Goal: Task Accomplishment & Management: Manage account settings

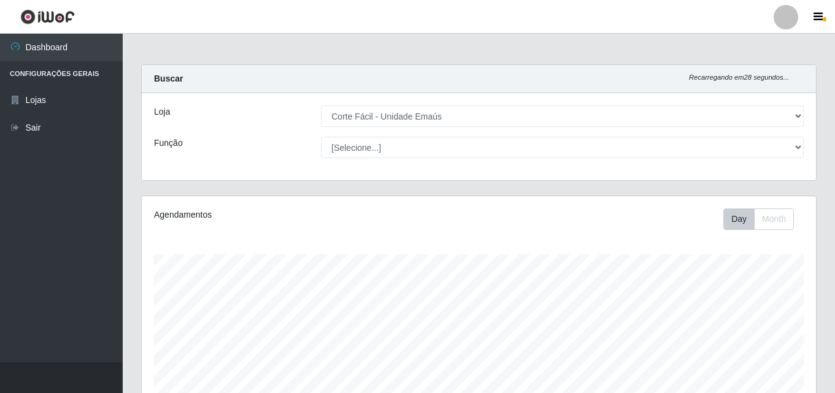
select select "201"
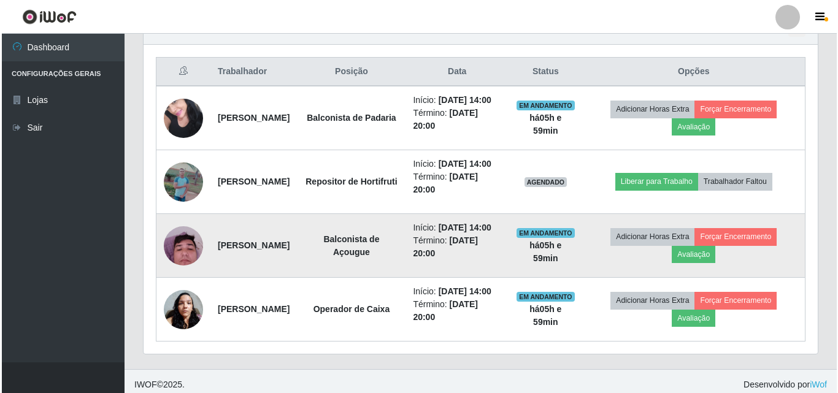
scroll to position [449, 0]
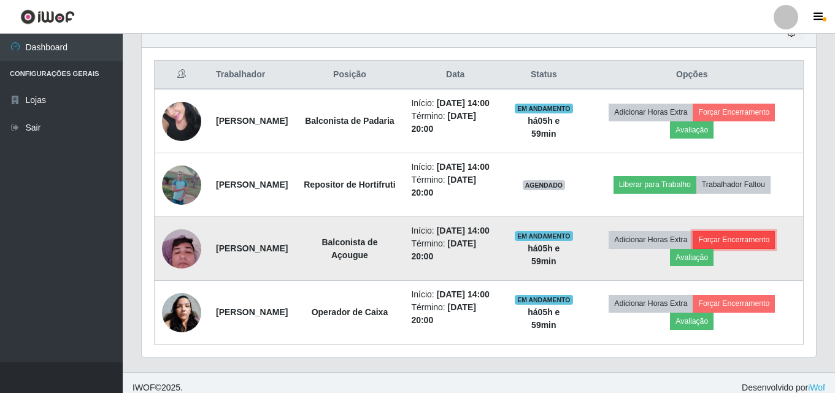
click at [754, 249] on button "Forçar Encerramento" at bounding box center [734, 239] width 82 height 17
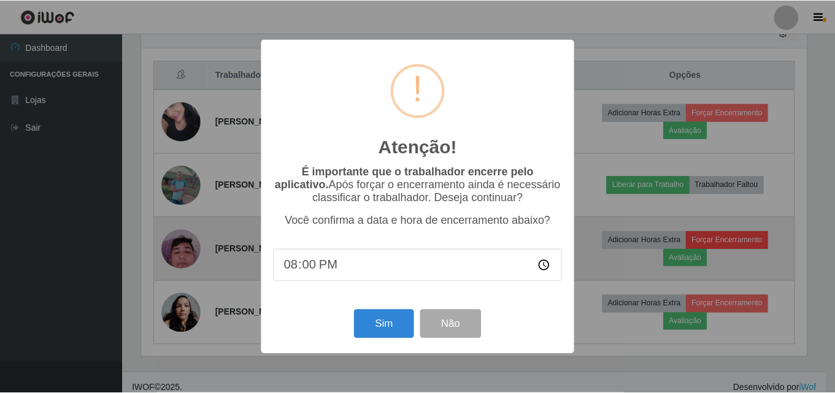
scroll to position [255, 668]
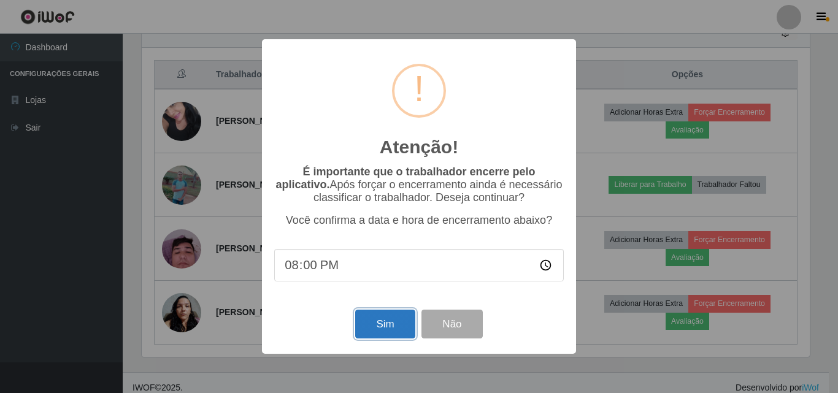
click at [387, 329] on button "Sim" at bounding box center [385, 324] width 60 height 29
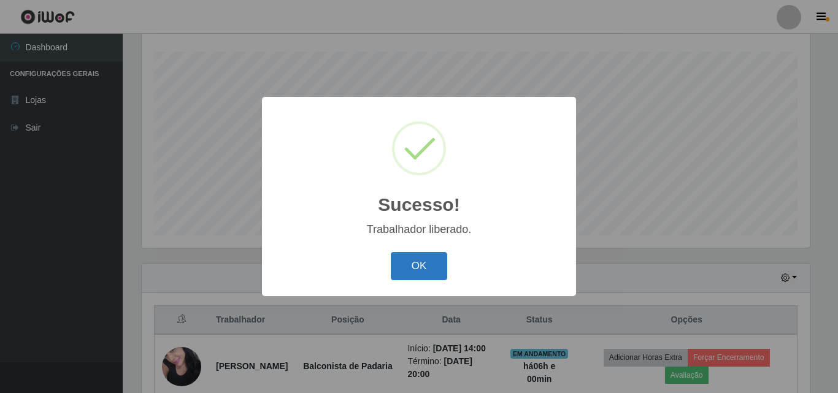
click at [411, 257] on button "OK" at bounding box center [419, 266] width 57 height 29
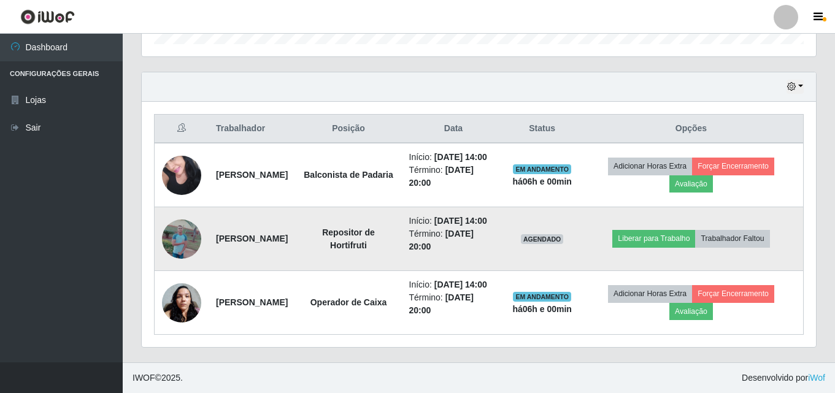
scroll to position [433, 0]
click at [180, 210] on img at bounding box center [181, 239] width 39 height 88
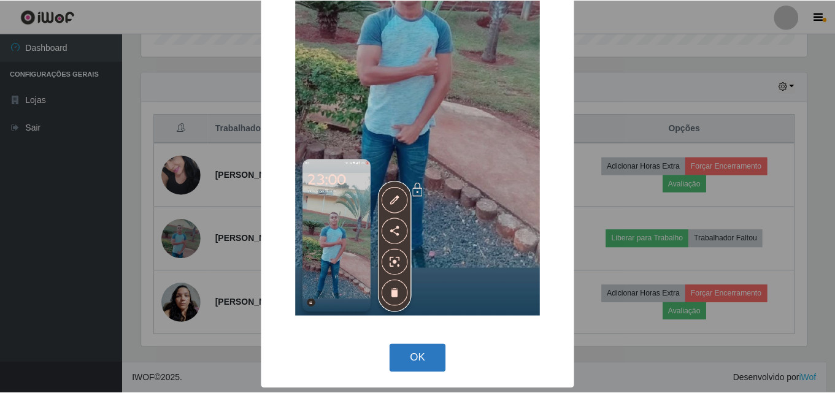
scroll to position [264, 0]
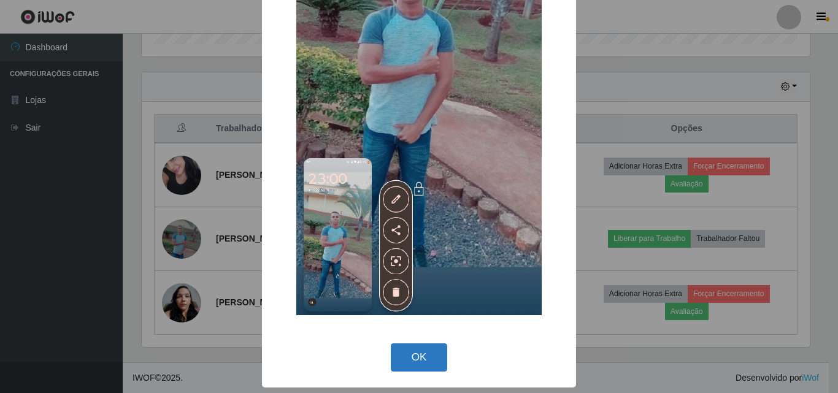
click at [403, 353] on button "OK" at bounding box center [419, 358] width 57 height 29
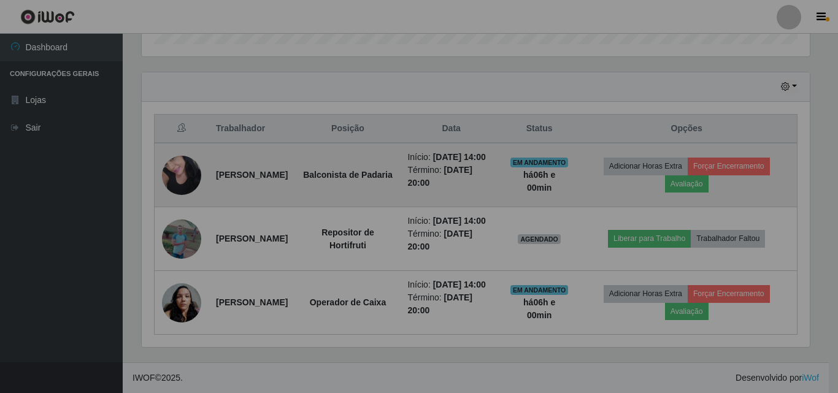
scroll to position [255, 675]
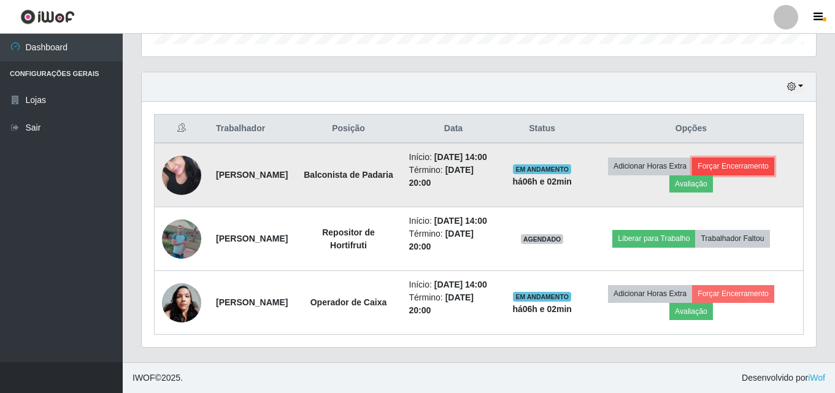
click at [762, 158] on button "Forçar Encerramento" at bounding box center [733, 166] width 82 height 17
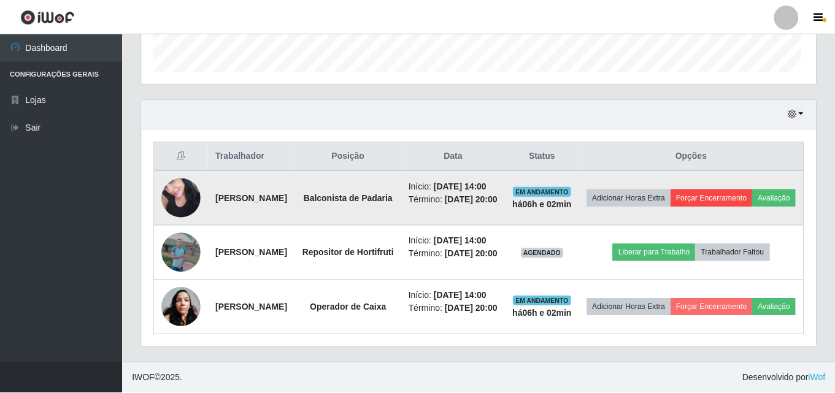
scroll to position [255, 668]
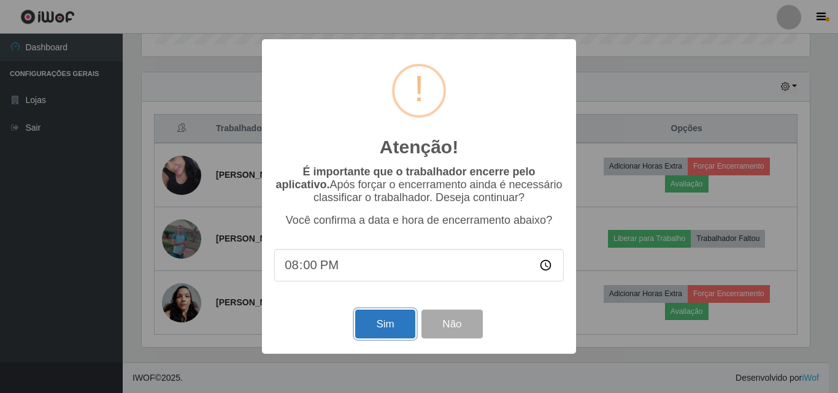
click at [388, 329] on button "Sim" at bounding box center [385, 324] width 60 height 29
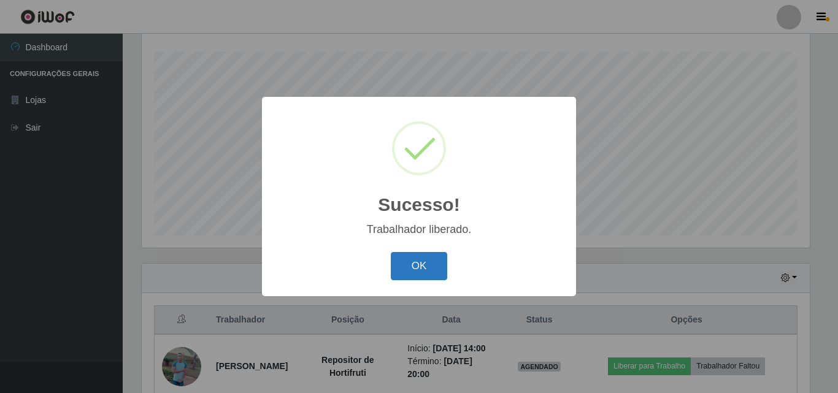
click at [422, 263] on button "OK" at bounding box center [419, 266] width 57 height 29
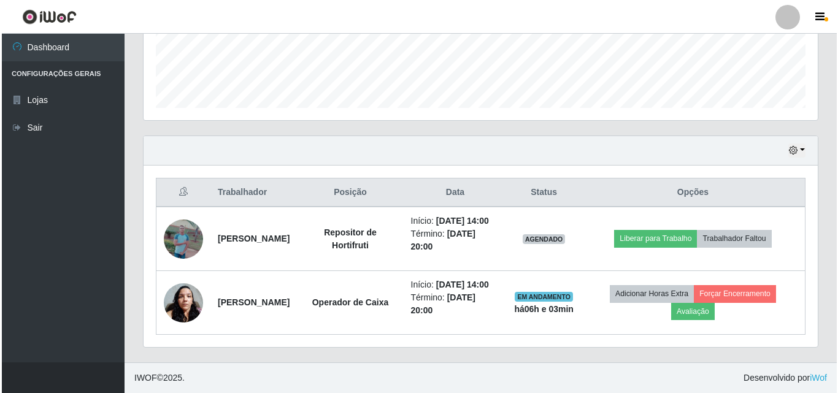
scroll to position [357, 0]
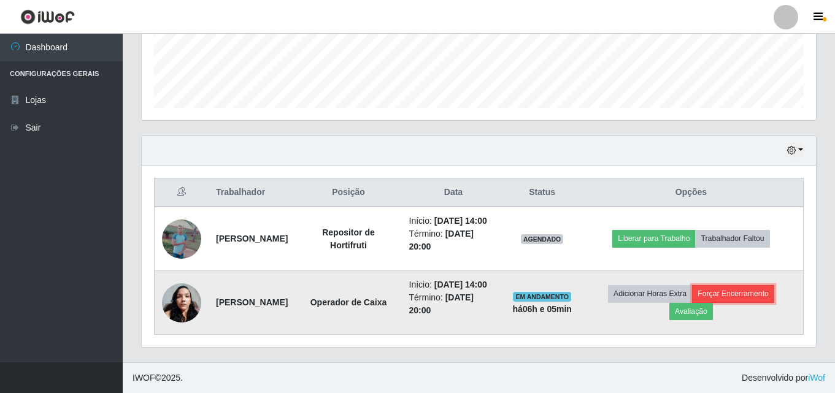
click at [759, 293] on button "Forçar Encerramento" at bounding box center [733, 293] width 82 height 17
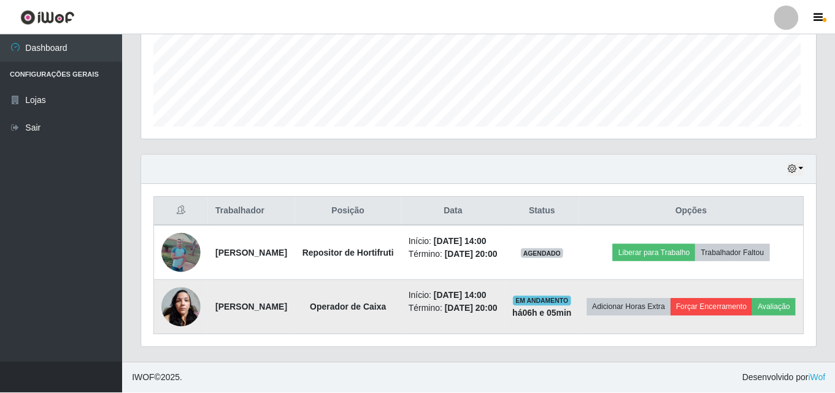
scroll to position [255, 668]
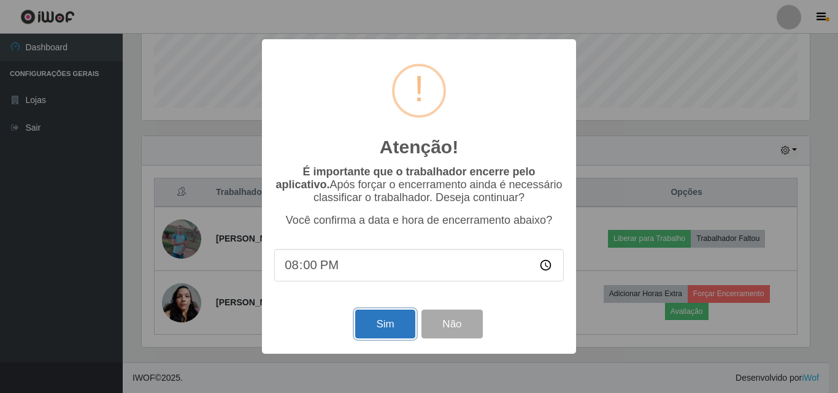
click at [386, 335] on button "Sim" at bounding box center [385, 324] width 60 height 29
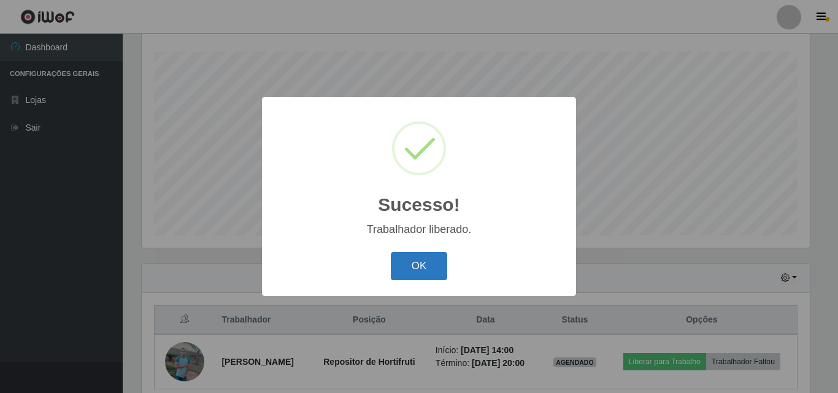
click at [409, 267] on button "OK" at bounding box center [419, 266] width 57 height 29
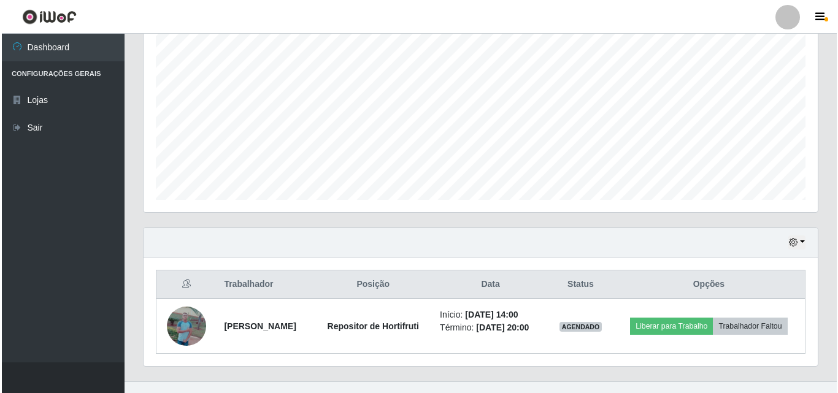
scroll to position [258, 0]
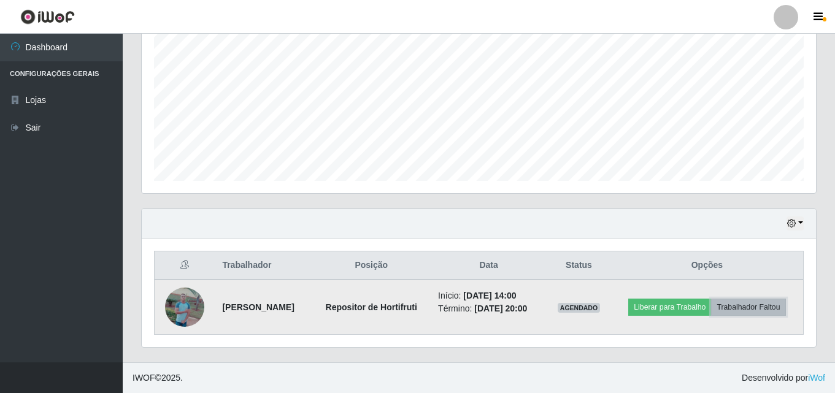
click at [767, 305] on button "Trabalhador Faltou" at bounding box center [748, 307] width 74 height 17
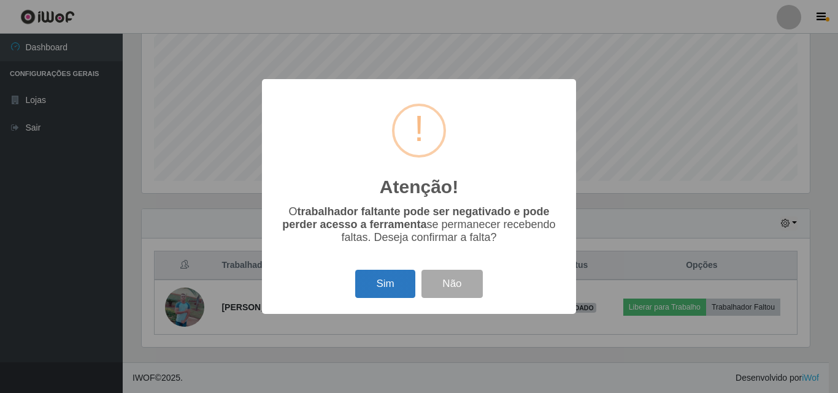
click at [390, 287] on button "Sim" at bounding box center [385, 284] width 60 height 29
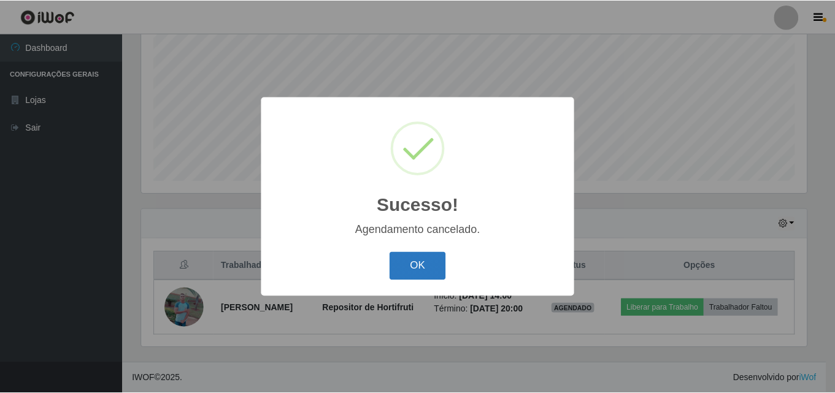
scroll to position [203, 0]
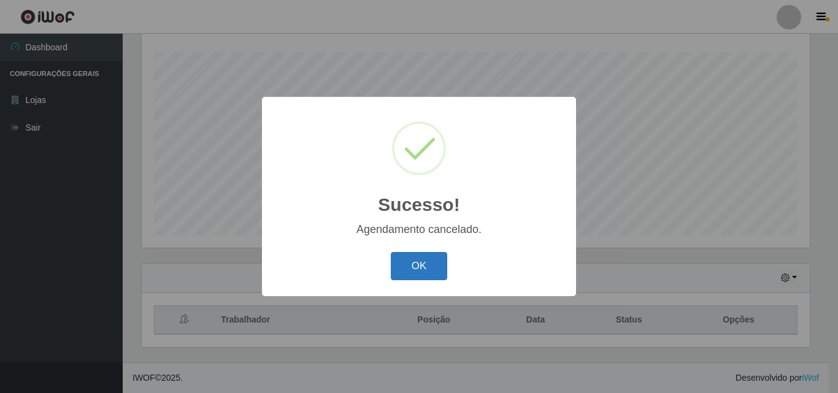
click at [418, 273] on button "OK" at bounding box center [419, 266] width 57 height 29
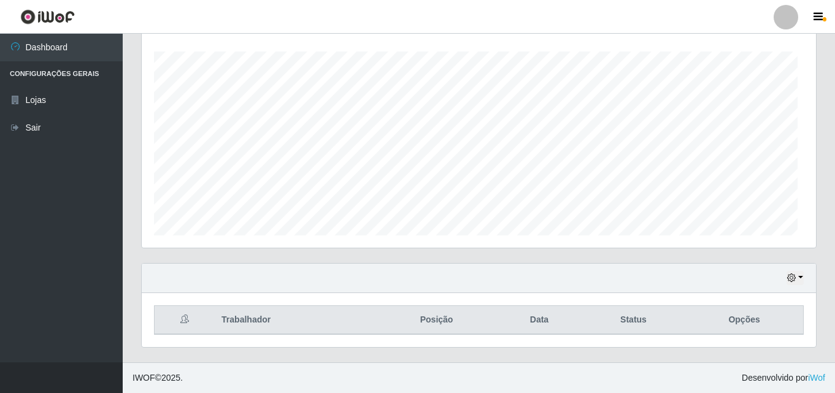
scroll to position [255, 675]
click at [799, 284] on button "button" at bounding box center [795, 278] width 17 height 14
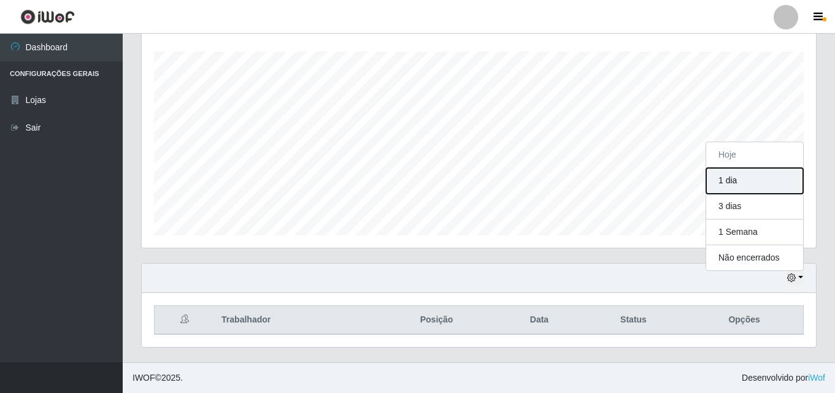
click at [739, 185] on button "1 dia" at bounding box center [755, 181] width 97 height 26
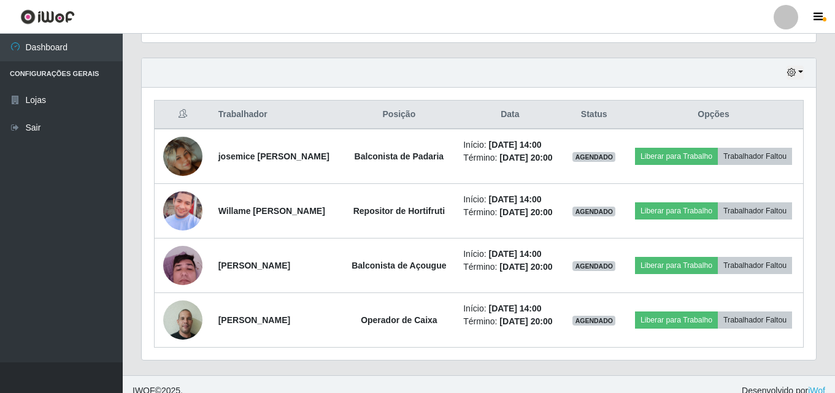
scroll to position [387, 0]
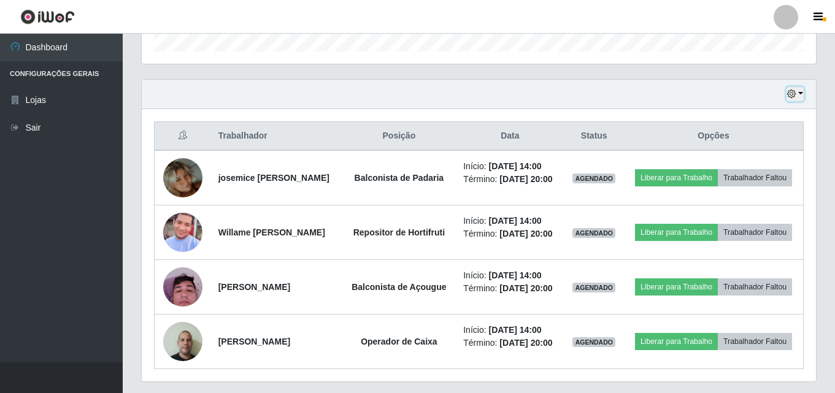
click at [802, 96] on button "button" at bounding box center [795, 94] width 17 height 14
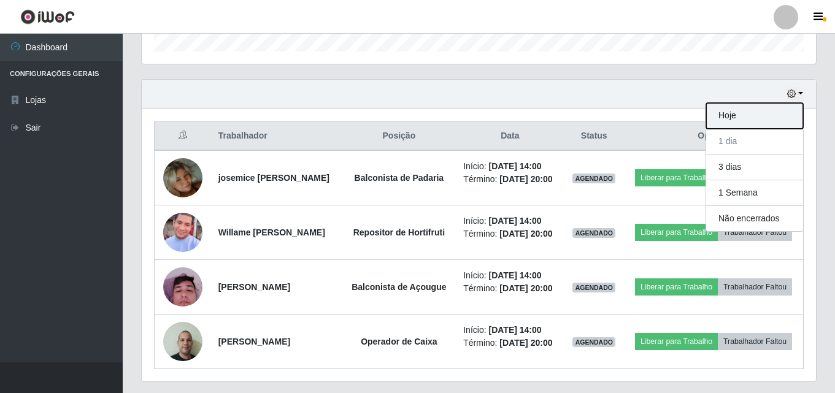
click at [741, 116] on button "Hoje" at bounding box center [755, 116] width 97 height 26
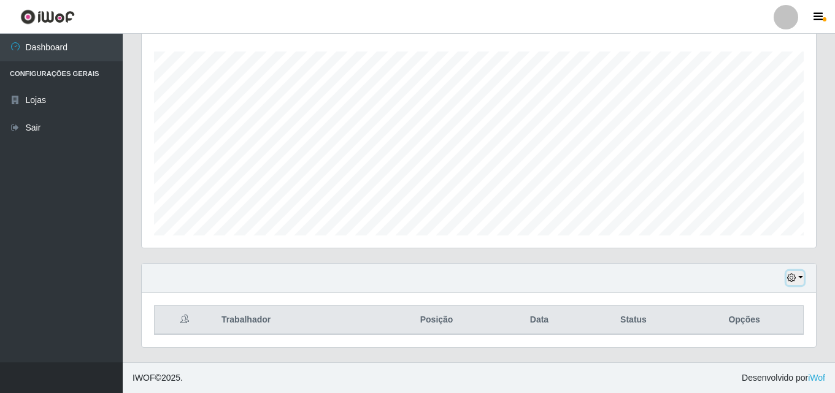
click at [789, 283] on button "button" at bounding box center [795, 278] width 17 height 14
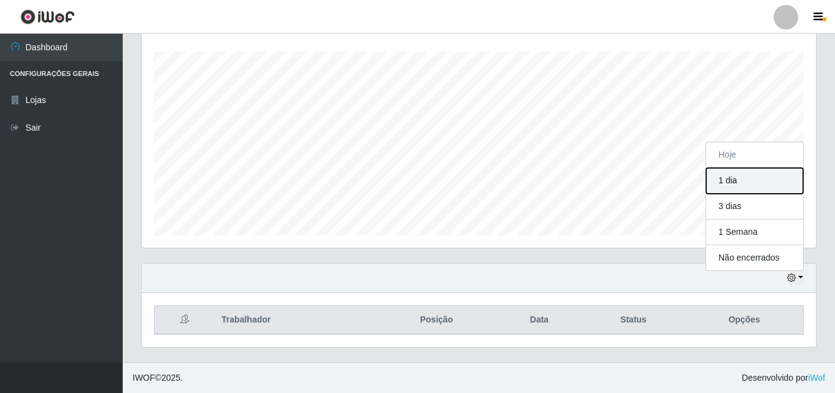
click at [734, 178] on button "1 dia" at bounding box center [755, 181] width 97 height 26
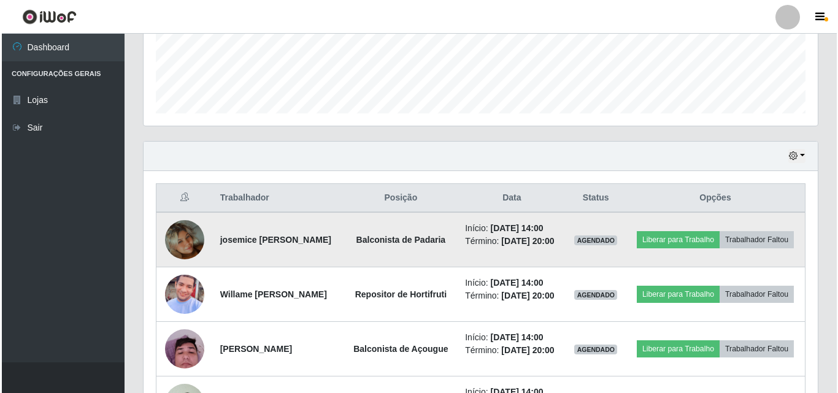
scroll to position [326, 0]
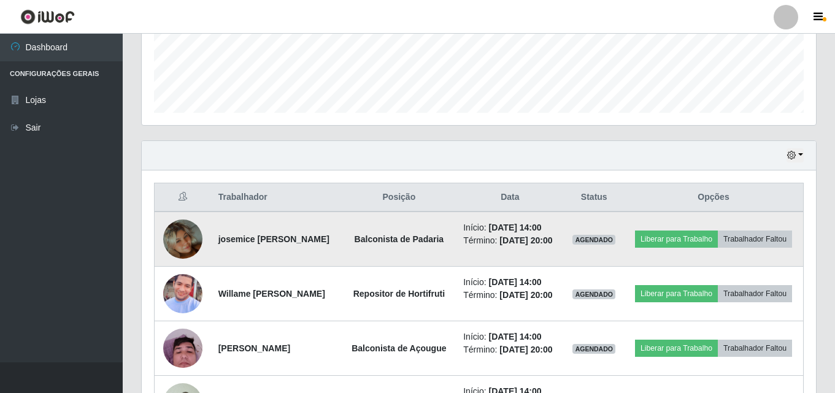
click at [187, 234] on img at bounding box center [182, 239] width 39 height 70
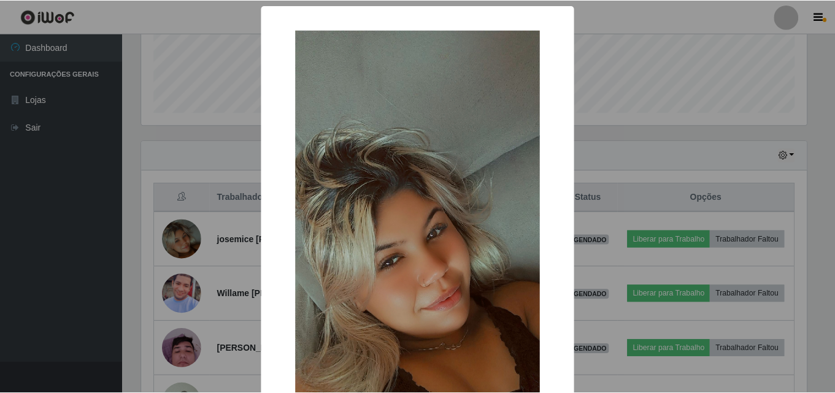
scroll to position [150, 0]
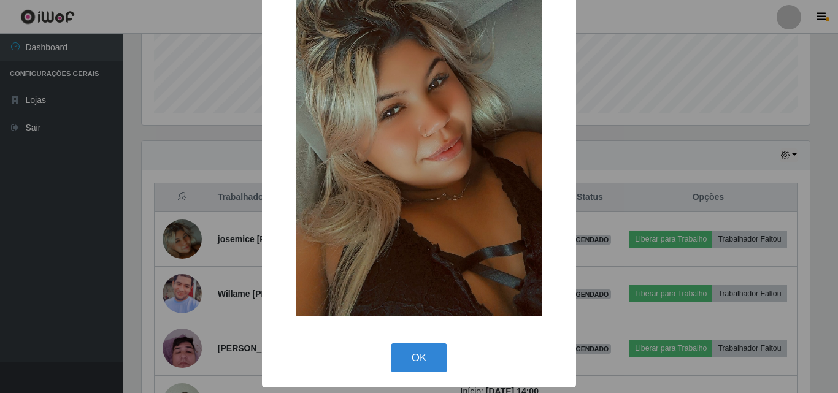
drag, startPoint x: 420, startPoint y: 357, endPoint x: 354, endPoint y: 324, distance: 74.1
click at [420, 357] on button "OK" at bounding box center [419, 358] width 57 height 29
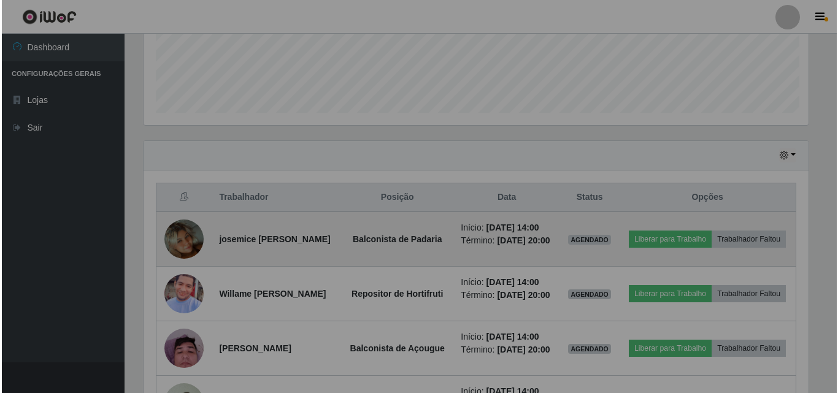
scroll to position [255, 675]
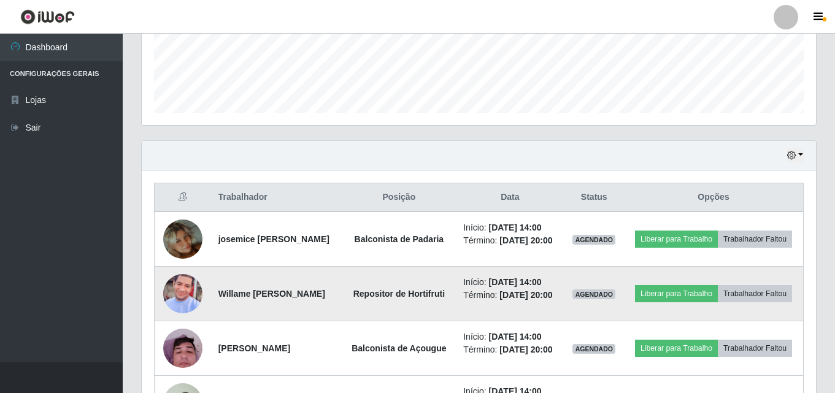
click at [176, 311] on img at bounding box center [182, 294] width 39 height 88
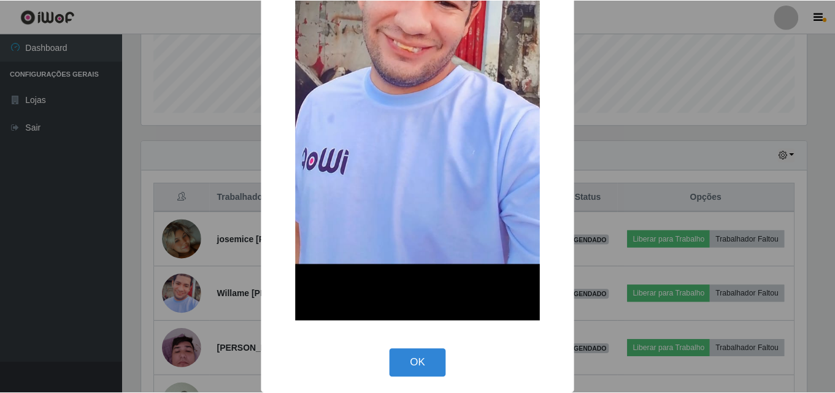
scroll to position [265, 0]
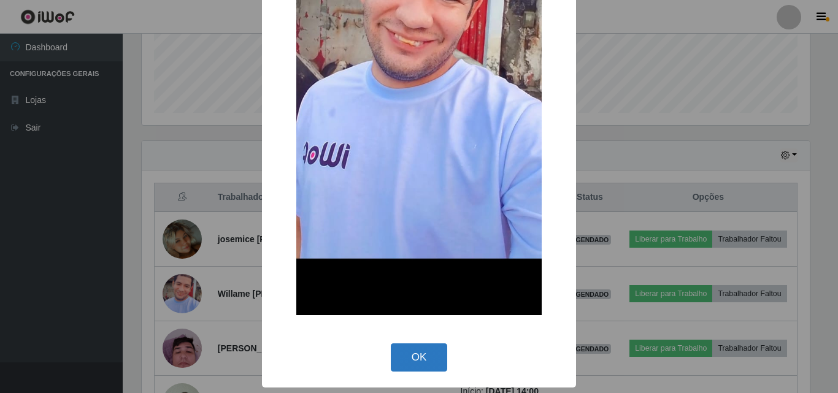
click at [435, 359] on button "OK" at bounding box center [419, 358] width 57 height 29
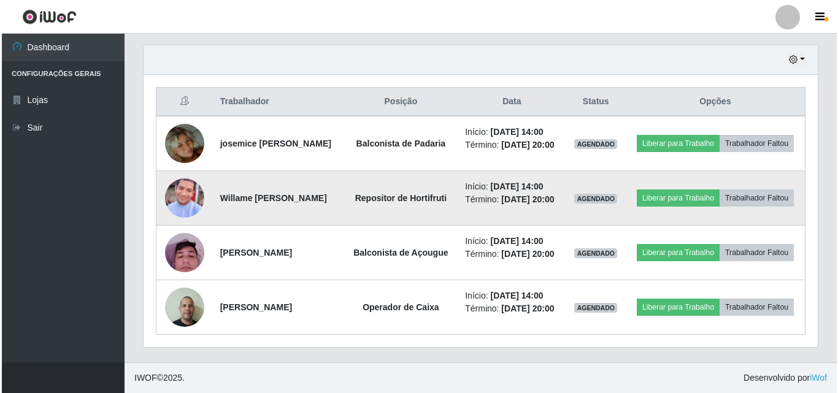
scroll to position [459, 0]
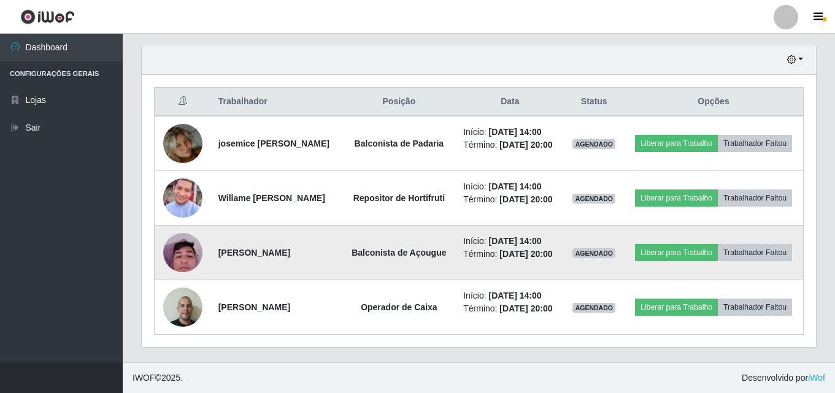
click at [176, 240] on img at bounding box center [182, 253] width 39 height 52
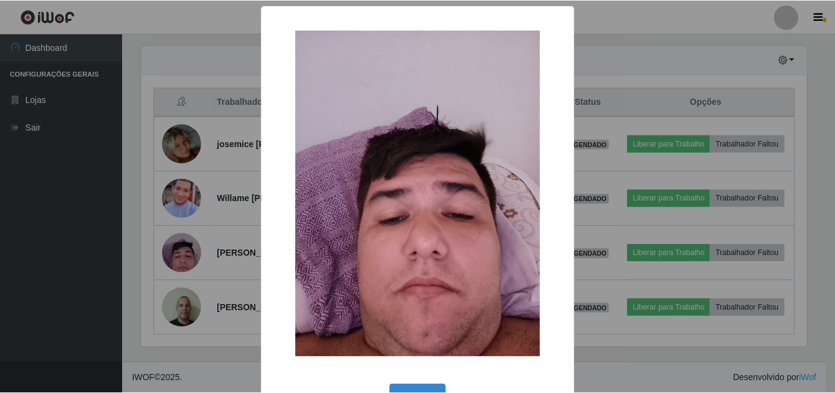
scroll to position [41, 0]
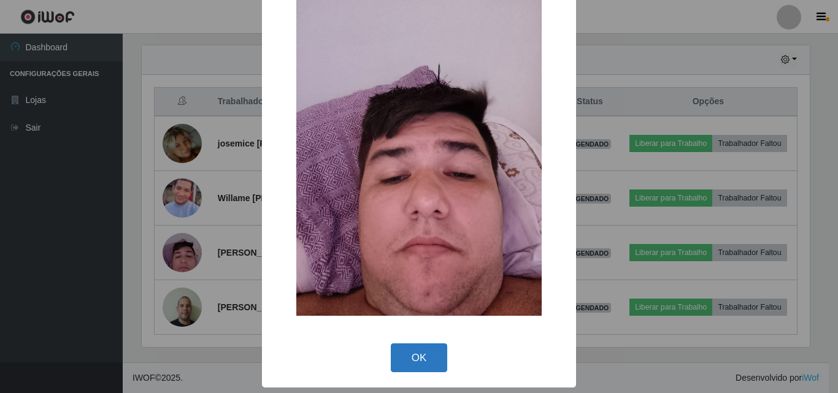
click at [422, 368] on button "OK" at bounding box center [419, 358] width 57 height 29
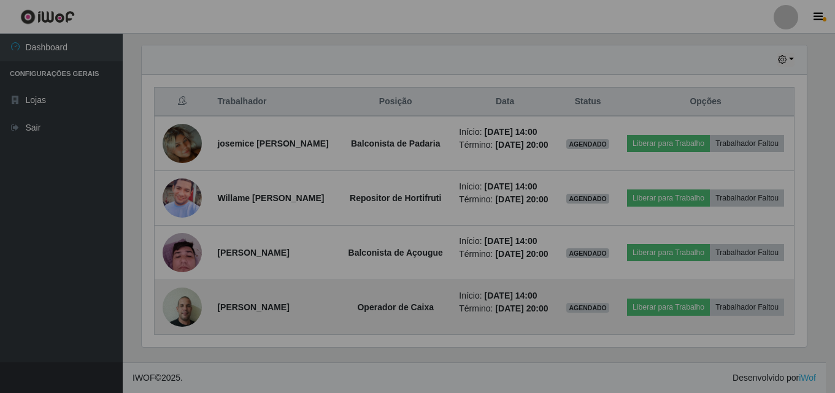
scroll to position [255, 675]
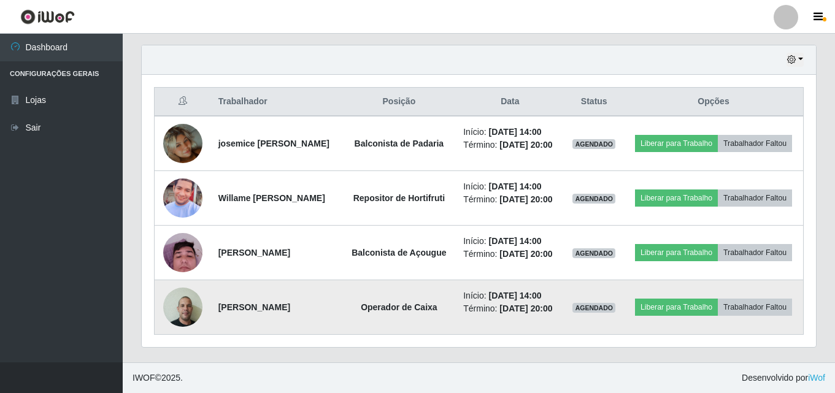
click at [178, 309] on img at bounding box center [182, 307] width 39 height 52
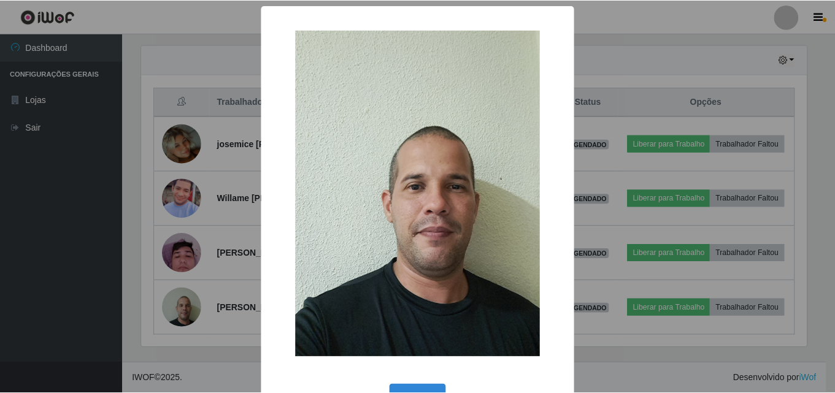
scroll to position [41, 0]
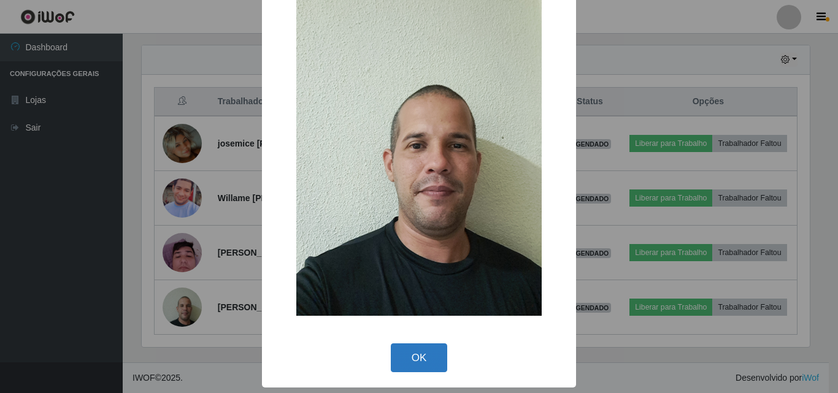
click at [421, 347] on button "OK" at bounding box center [419, 358] width 57 height 29
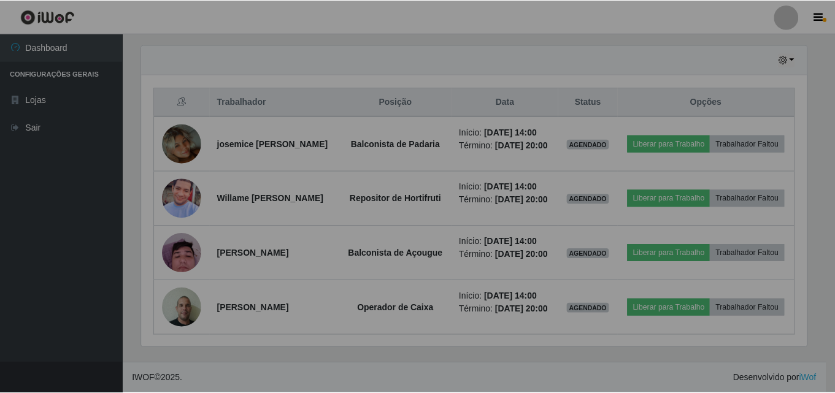
scroll to position [0, 0]
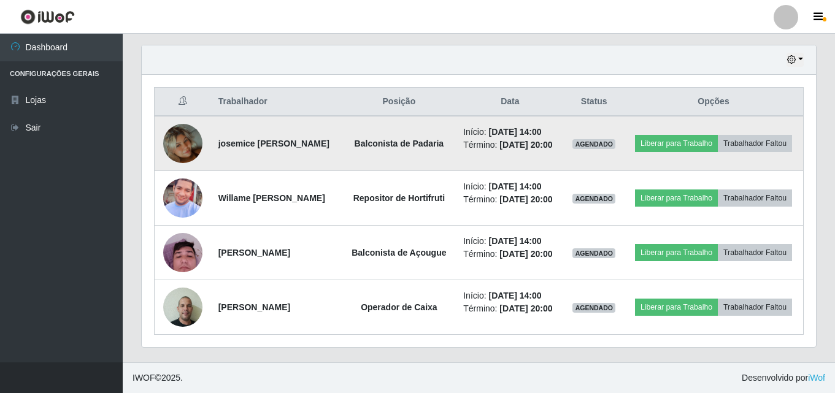
click at [186, 109] on img at bounding box center [182, 144] width 39 height 70
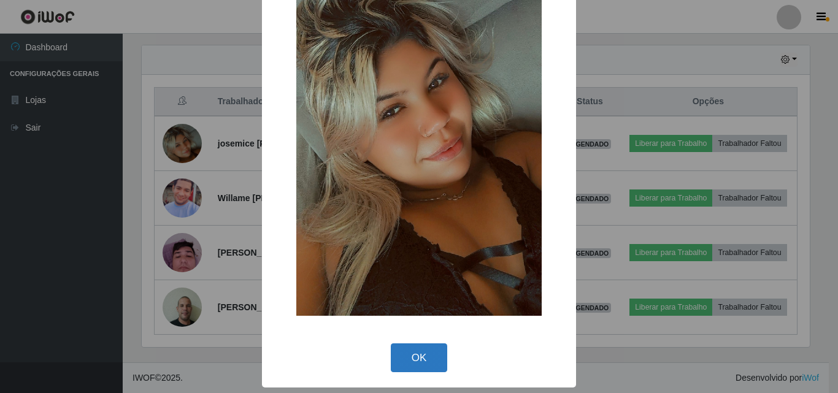
click at [420, 354] on button "OK" at bounding box center [419, 358] width 57 height 29
